Goal: Information Seeking & Learning: Learn about a topic

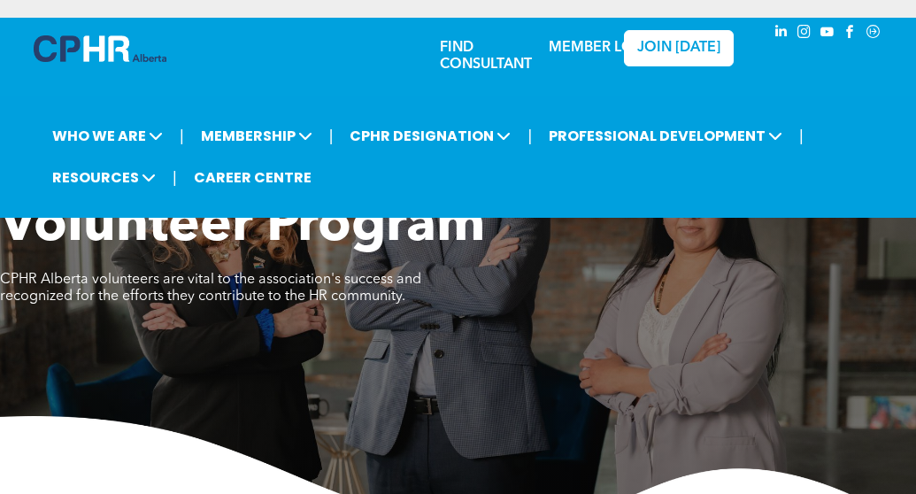
scroll to position [1274, 0]
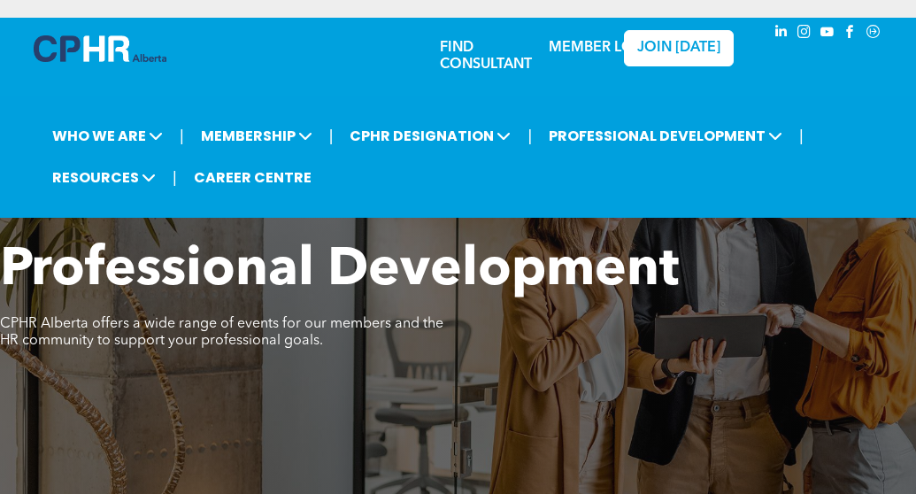
scroll to position [682, 0]
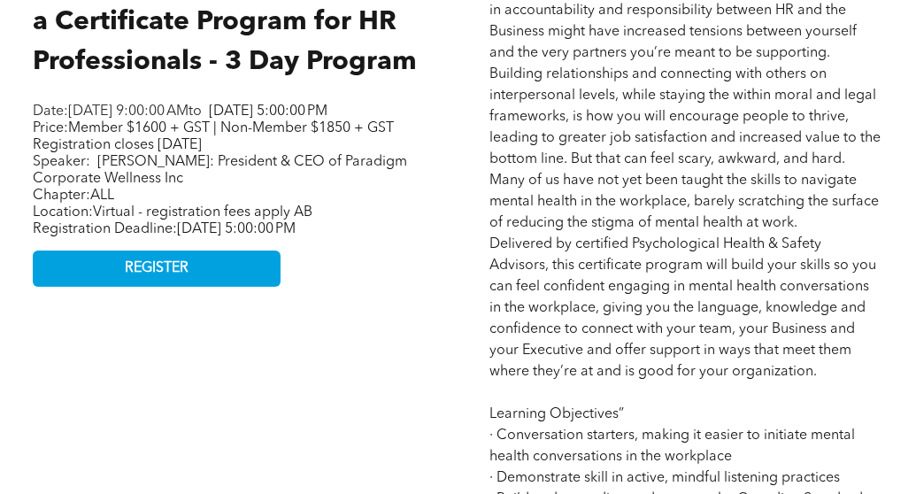
scroll to position [879, 0]
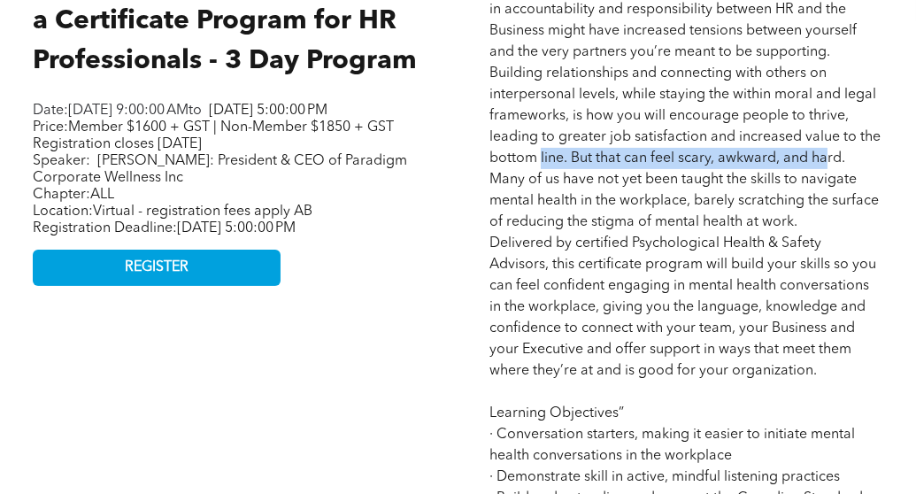
drag, startPoint x: 539, startPoint y: 161, endPoint x: 825, endPoint y: 161, distance: 286.0
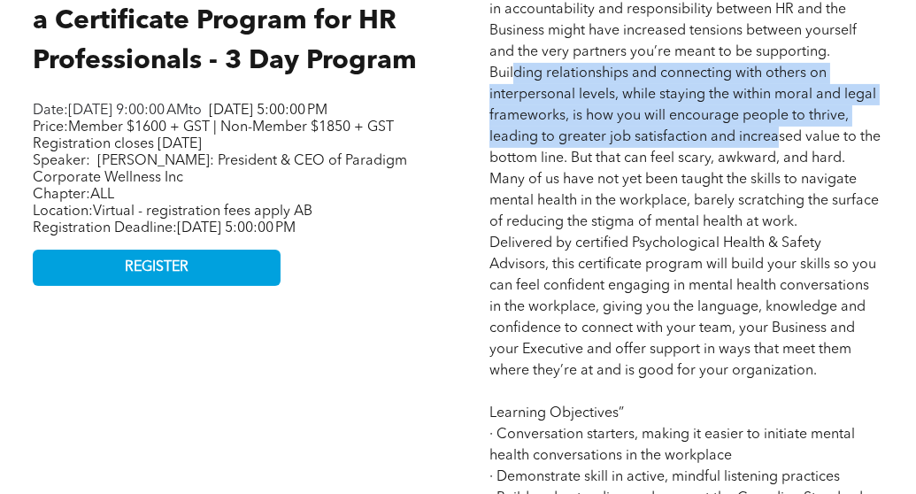
drag, startPoint x: 515, startPoint y: 79, endPoint x: 777, endPoint y: 148, distance: 271.0
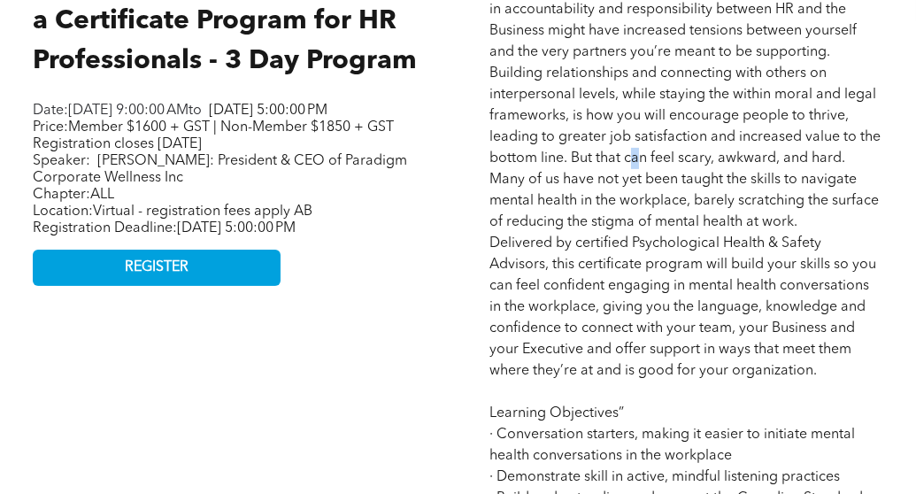
drag, startPoint x: 777, startPoint y: 148, endPoint x: 637, endPoint y: 153, distance: 140.9
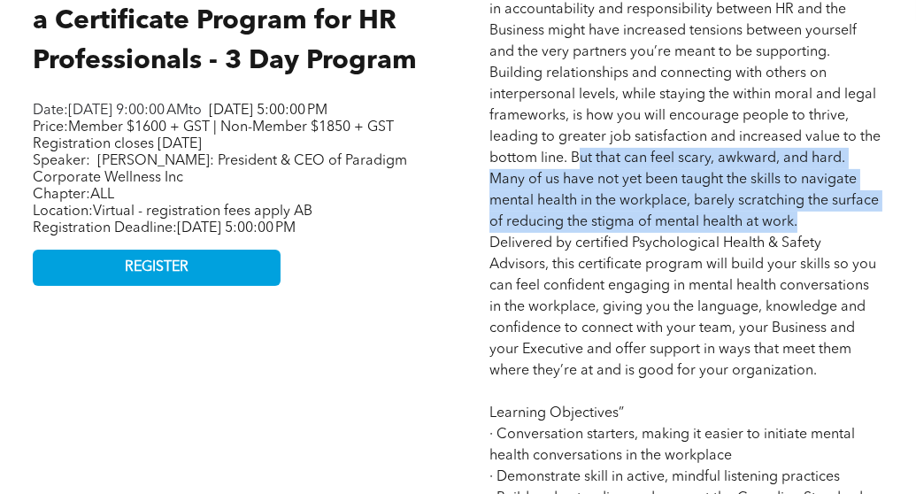
drag, startPoint x: 637, startPoint y: 153, endPoint x: 787, endPoint y: 231, distance: 169.5
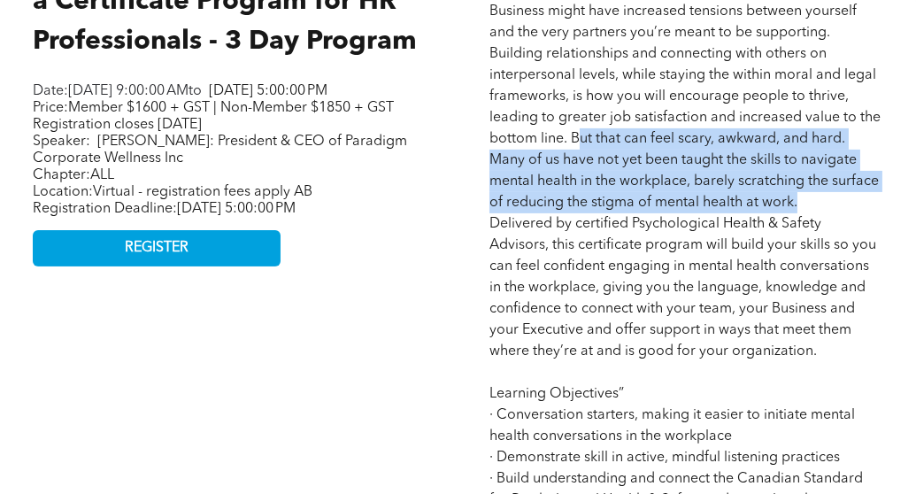
scroll to position [899, 0]
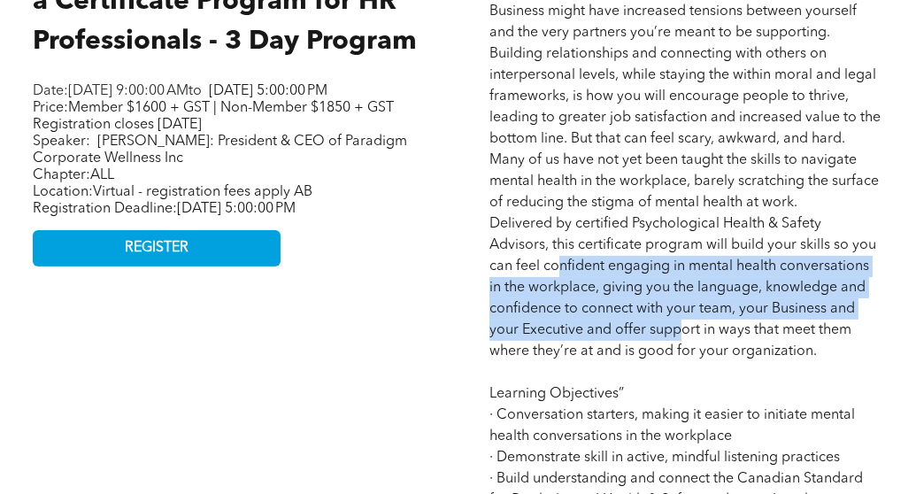
drag, startPoint x: 560, startPoint y: 262, endPoint x: 681, endPoint y: 335, distance: 140.6
click at [681, 335] on span "The role of Human Resource Professionals within an organization continues to ev…" at bounding box center [686, 500] width 392 height 1204
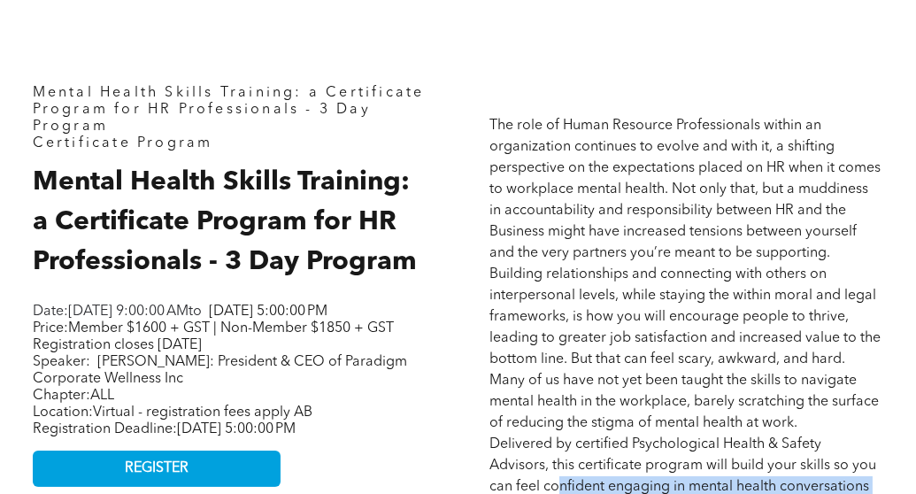
scroll to position [675, 0]
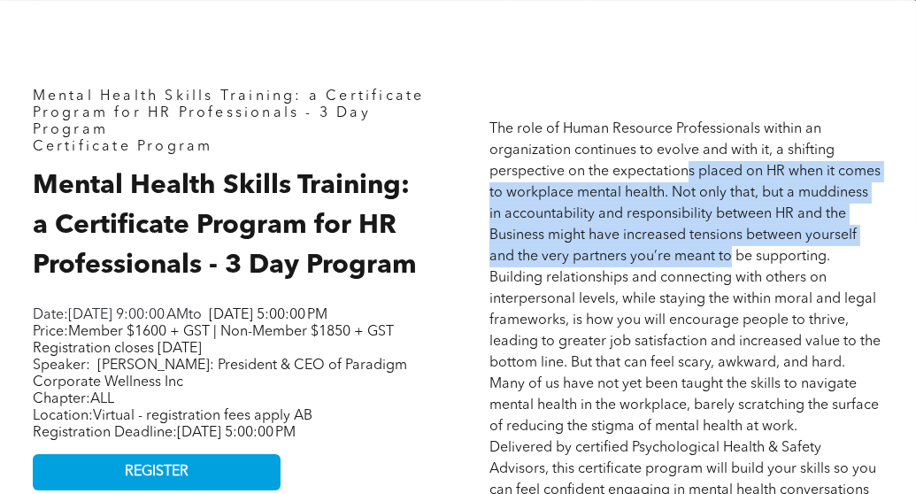
drag, startPoint x: 686, startPoint y: 181, endPoint x: 729, endPoint y: 251, distance: 82.6
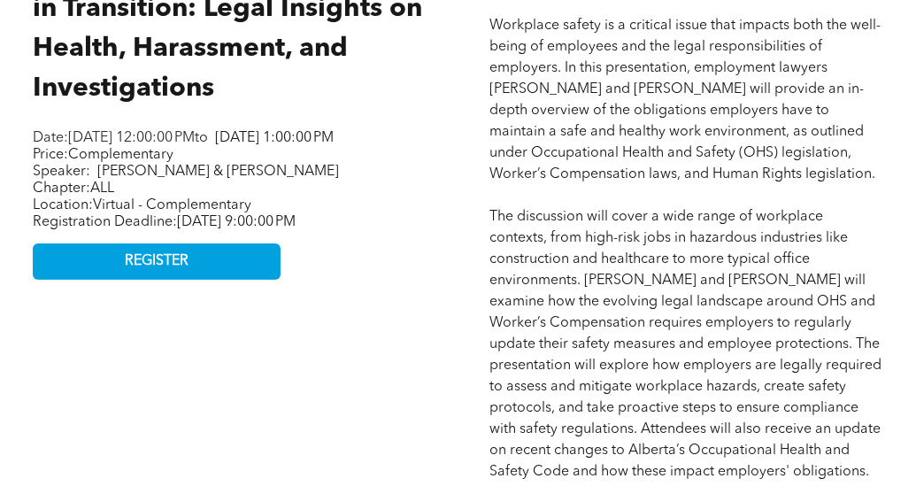
scroll to position [955, 0]
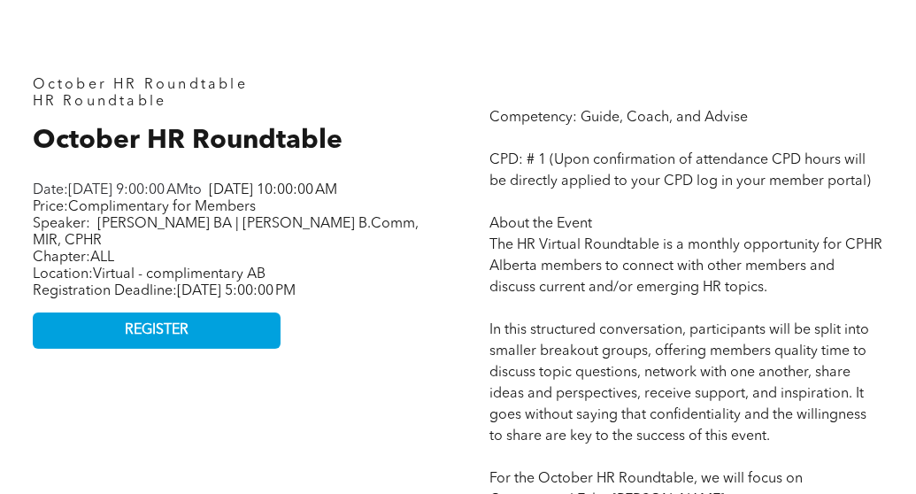
scroll to position [675, 0]
